Goal: Communication & Community: Answer question/provide support

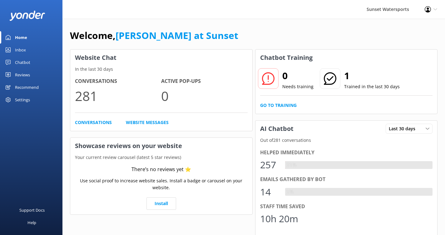
click at [23, 50] on div "Inbox" at bounding box center [20, 50] width 11 height 12
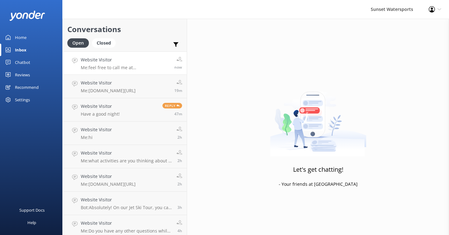
click at [137, 71] on link "Website Visitor Me: feel free to call me at [PHONE_NUMBER] - [PERSON_NAME] now" at bounding box center [125, 62] width 124 height 23
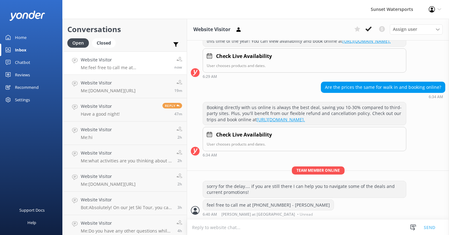
scroll to position [217, 0]
click at [368, 29] on use at bounding box center [369, 29] width 6 height 5
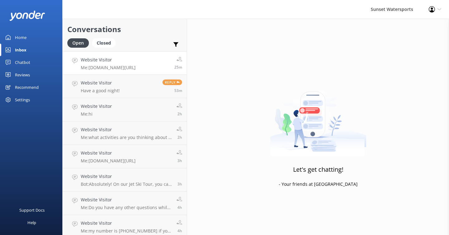
click at [136, 64] on div "Website Visitor Me: [DOMAIN_NAME][URL]" at bounding box center [108, 62] width 55 height 13
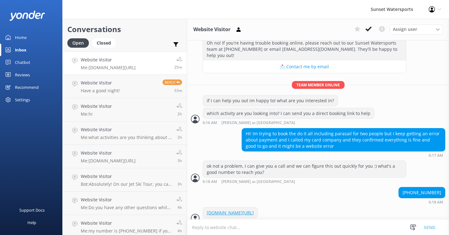
scroll to position [188, 0]
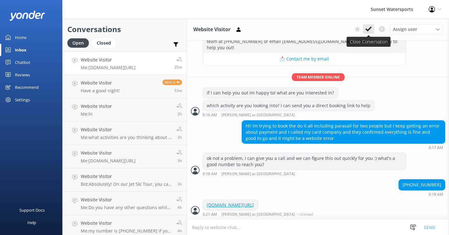
click at [369, 32] on icon at bounding box center [369, 29] width 6 height 6
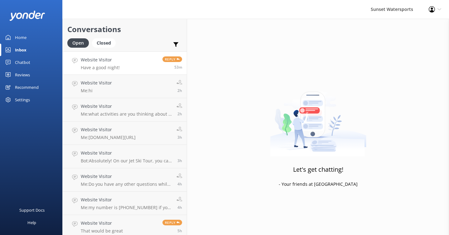
click at [139, 66] on link "Website Visitor Have a good night! Reply 53m" at bounding box center [125, 62] width 124 height 23
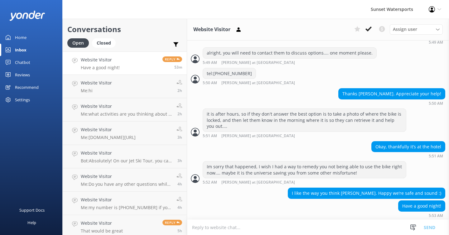
scroll to position [217, 0]
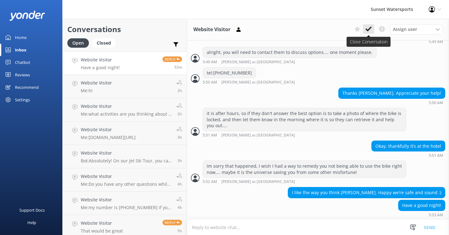
click at [366, 29] on icon at bounding box center [369, 29] width 6 height 6
